Goal: Information Seeking & Learning: Check status

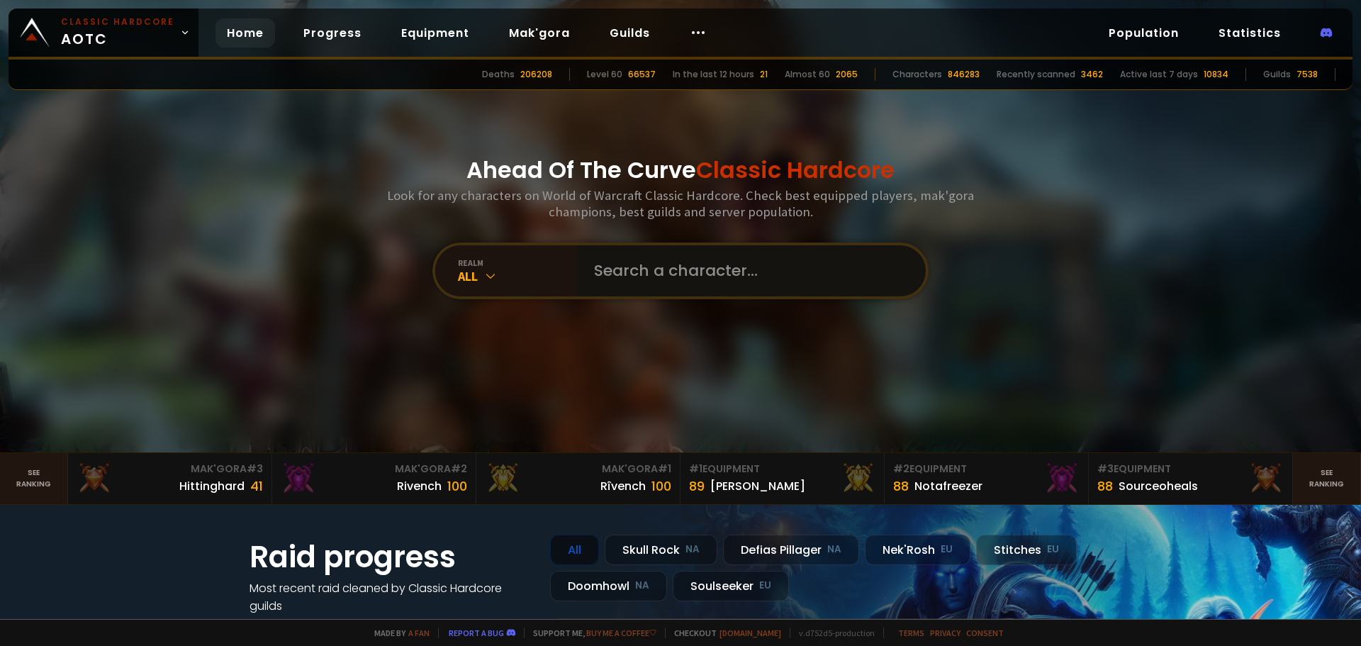
click at [696, 252] on input "text" at bounding box center [747, 270] width 323 height 51
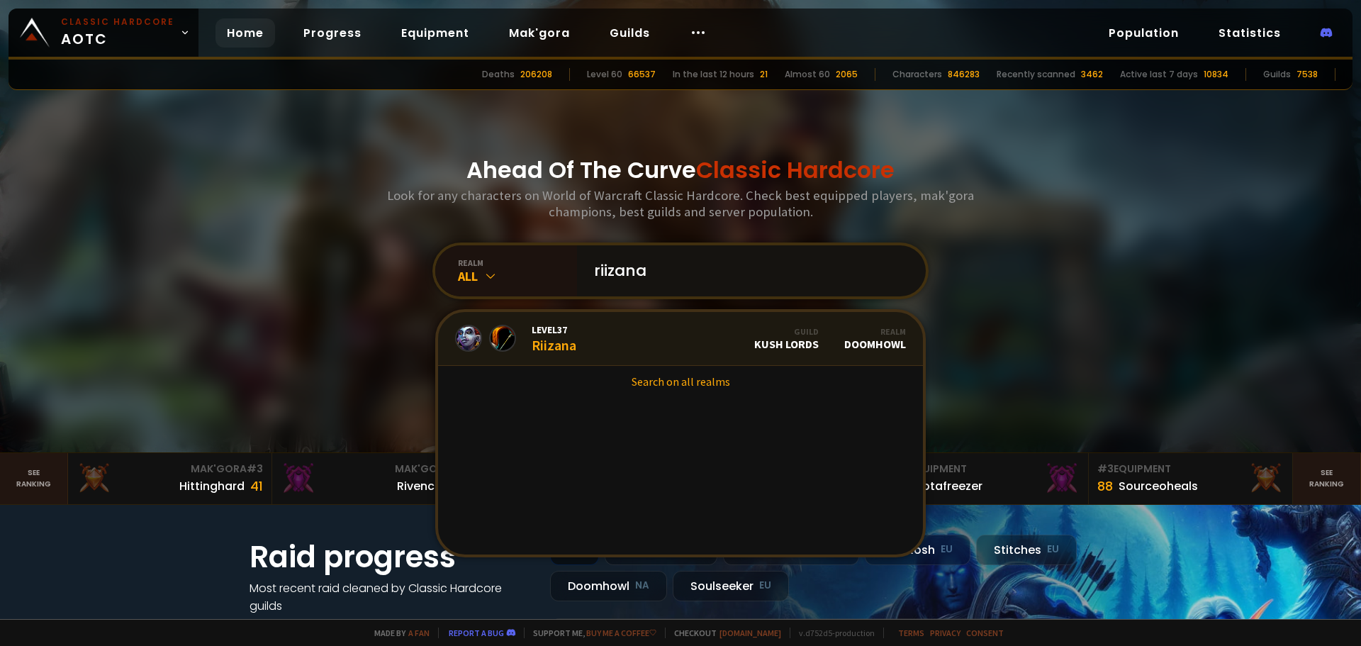
type input "riizana"
click at [550, 335] on span "Level 37" at bounding box center [554, 329] width 45 height 13
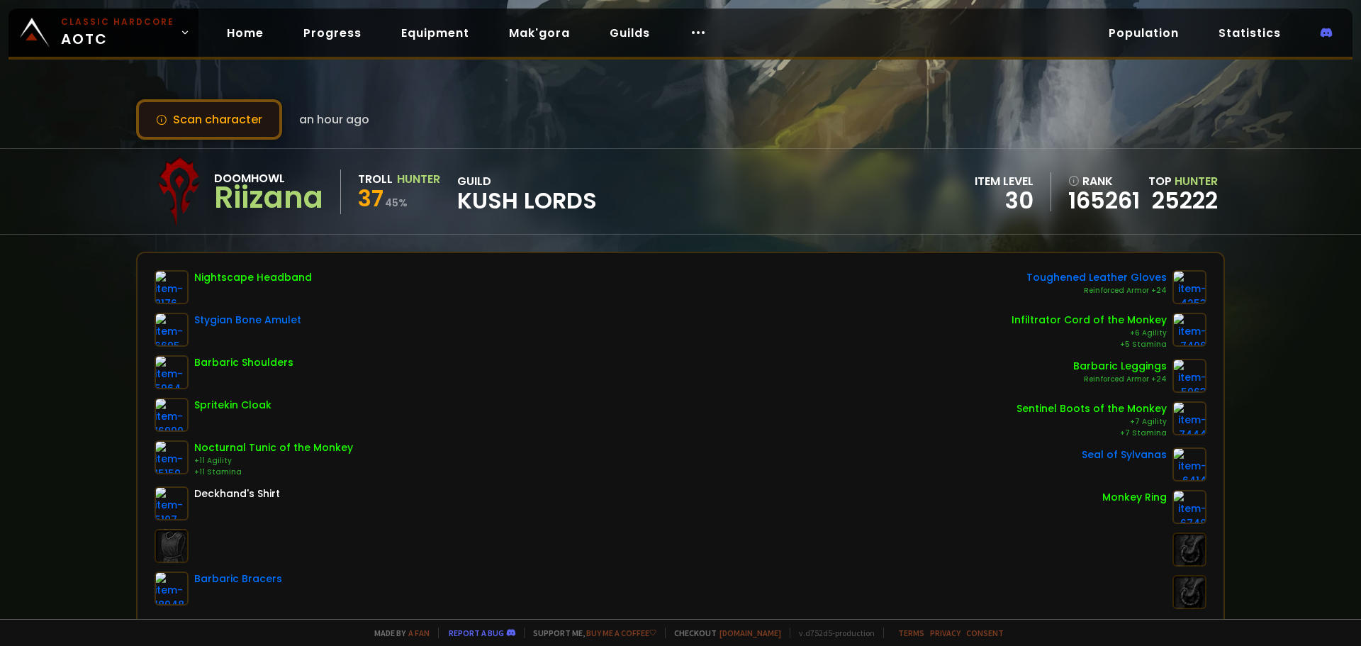
click at [237, 120] on button "Scan character" at bounding box center [209, 119] width 146 height 40
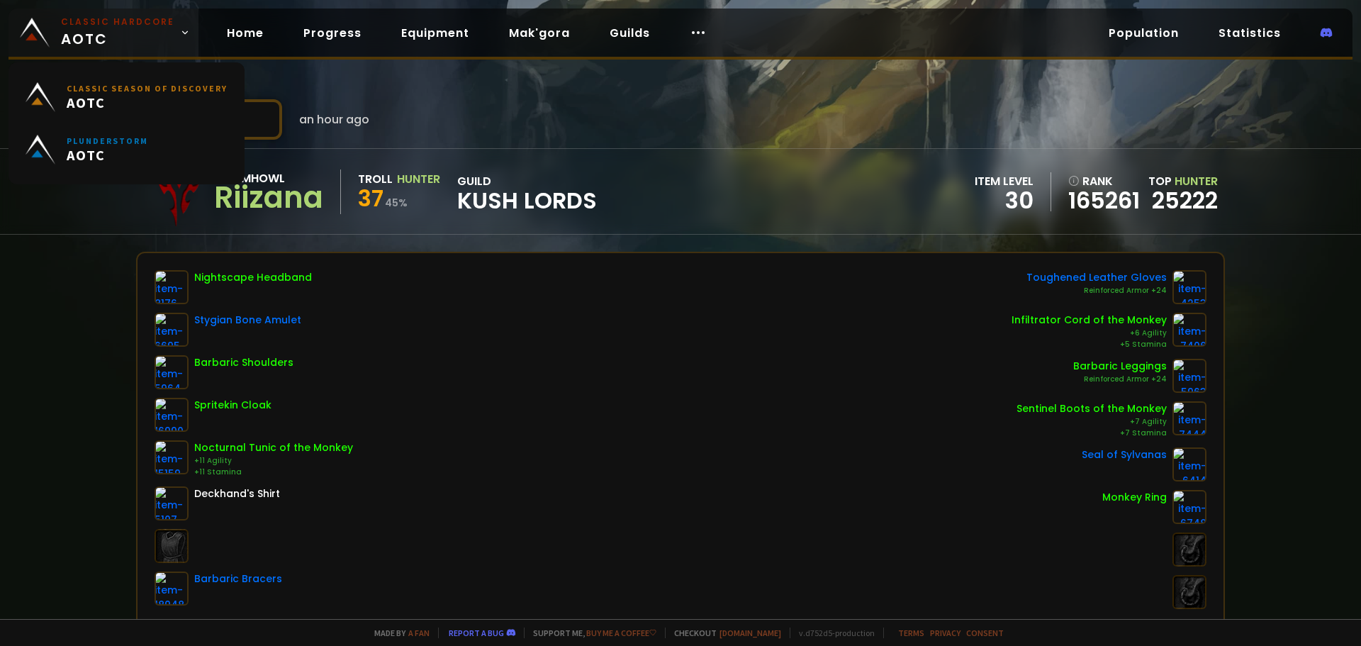
click at [106, 18] on small "Classic Hardcore" at bounding box center [117, 22] width 113 height 13
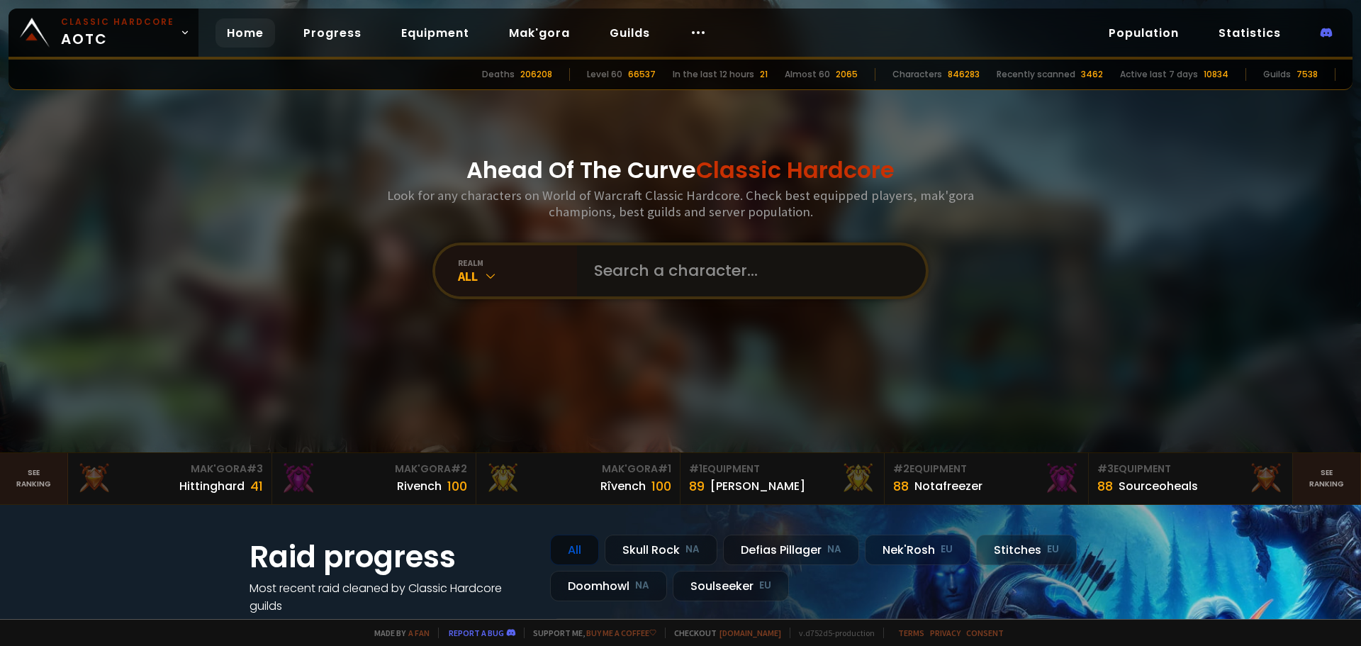
click at [683, 272] on input "text" at bounding box center [747, 270] width 323 height 51
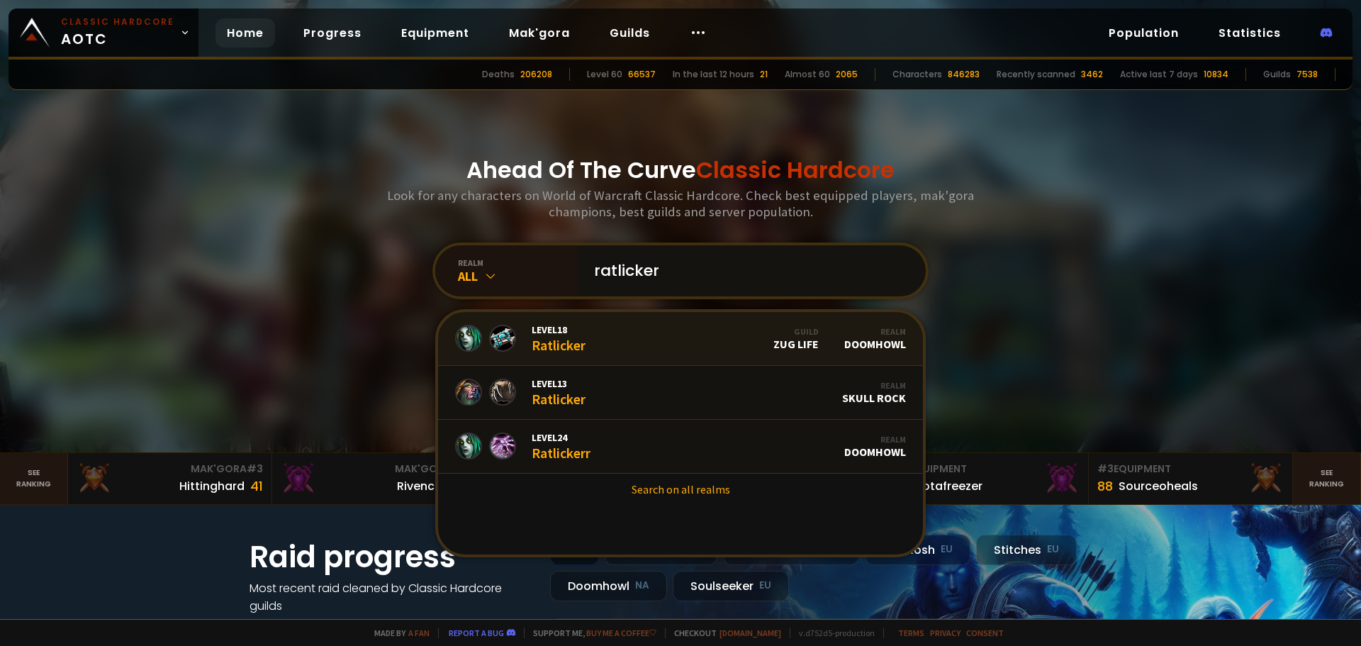
type input "ratlicker"
click at [603, 333] on link "Level 18 Ratlicker Guild Zug Life Realm Doomhowl" at bounding box center [680, 339] width 485 height 54
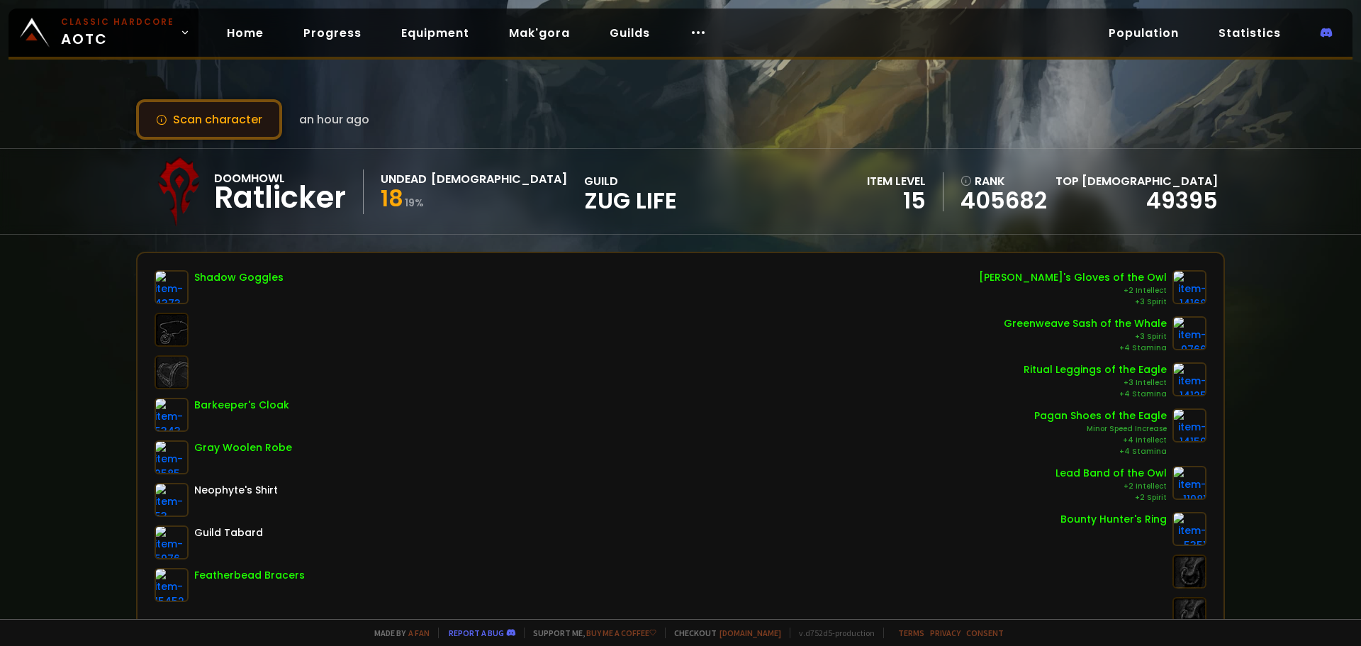
click at [228, 119] on button "Scan character" at bounding box center [209, 119] width 146 height 40
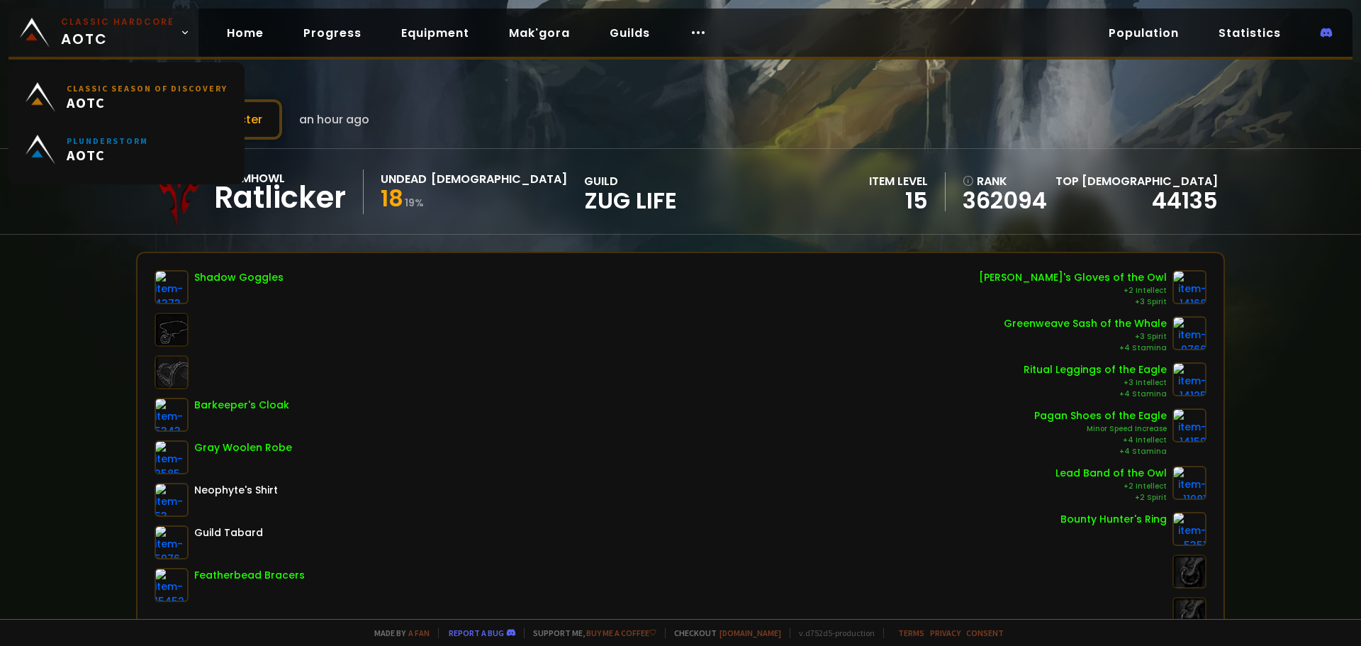
click at [135, 20] on small "Classic Hardcore" at bounding box center [117, 22] width 113 height 13
